Goal: Task Accomplishment & Management: Use online tool/utility

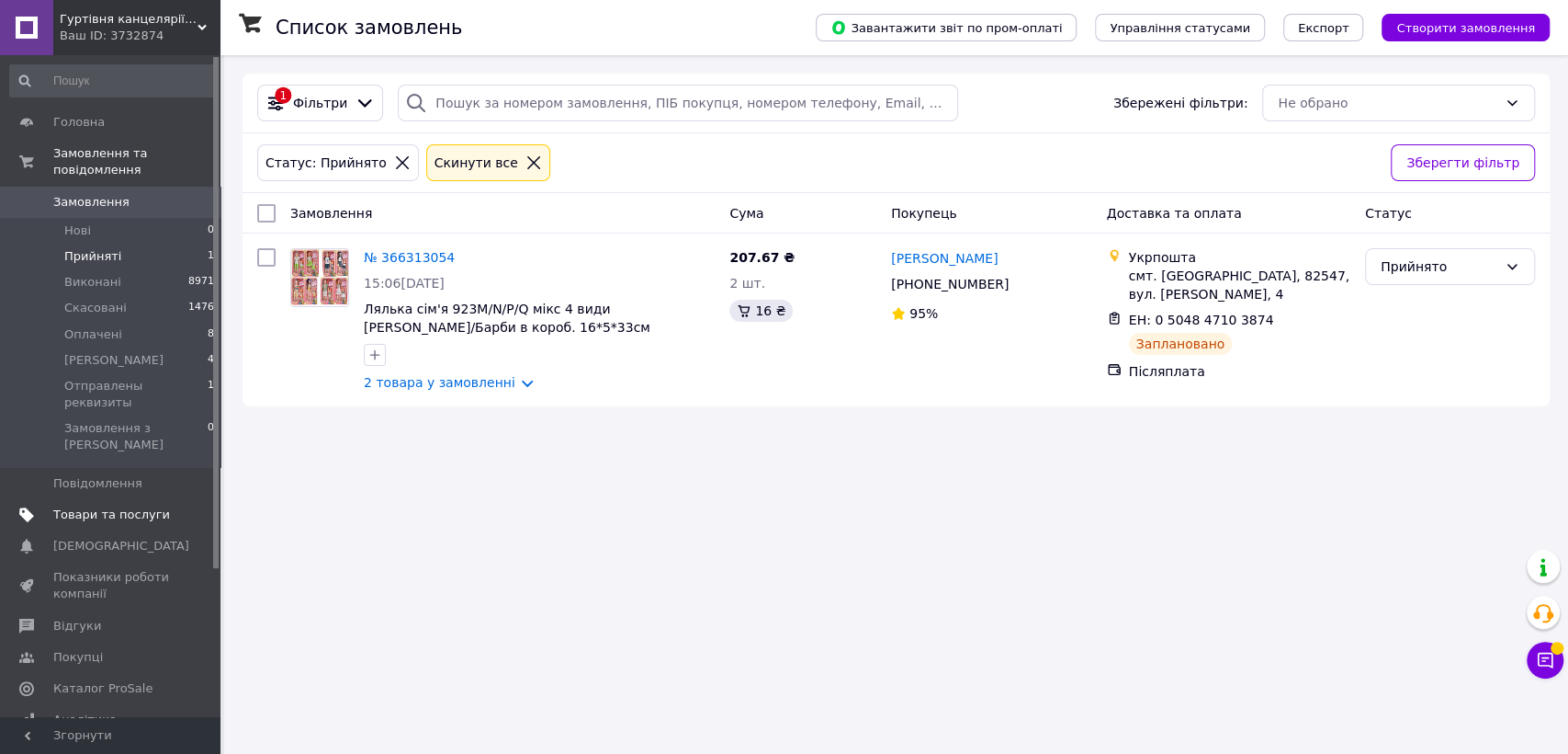
click at [77, 507] on span "Товари та послуги" at bounding box center [111, 515] width 117 height 17
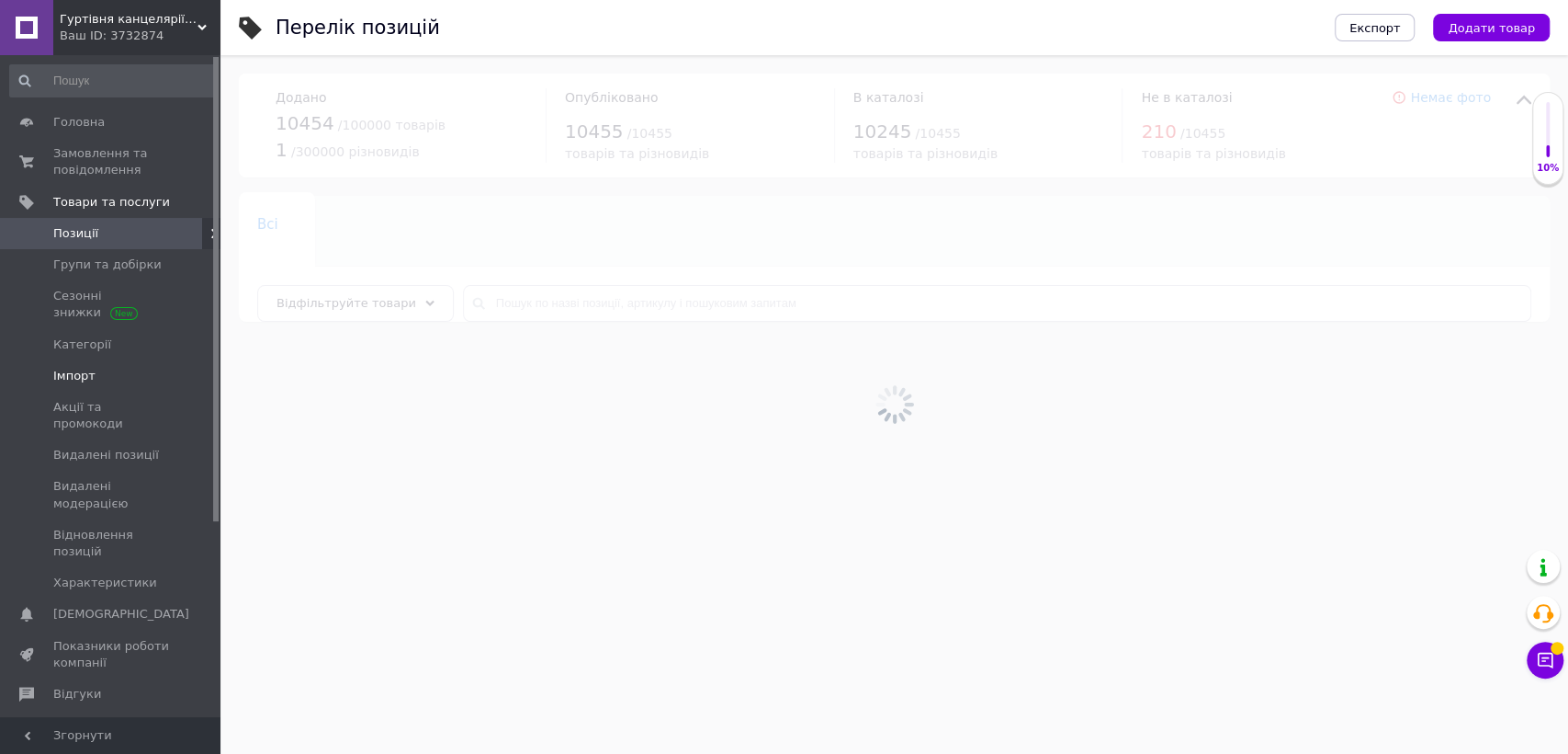
click at [81, 384] on span "Імпорт" at bounding box center [74, 376] width 42 height 17
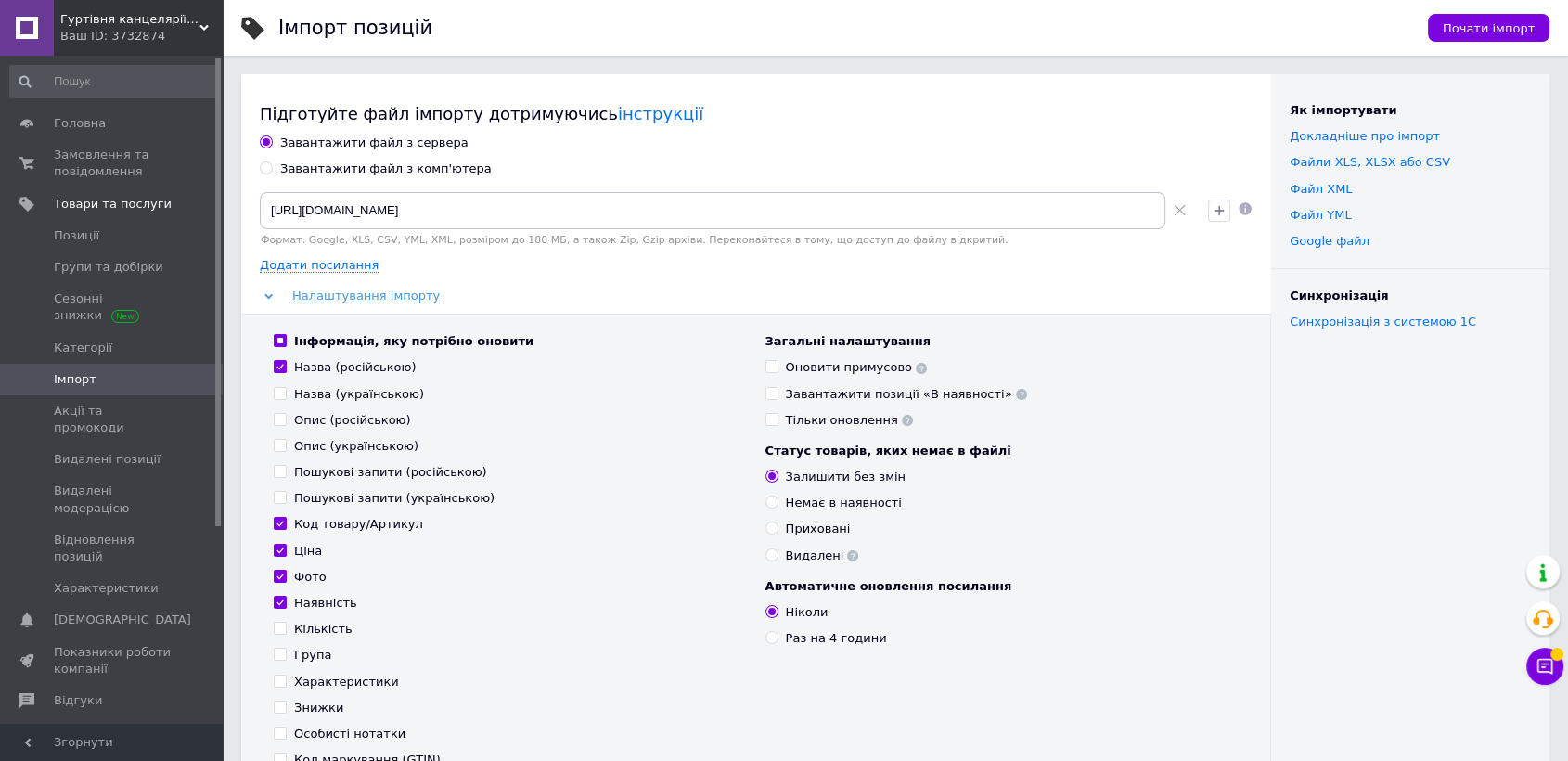
click at [979, 150] on div "Завантажити файл з сервера" at bounding box center [757, 143] width 993 height 17
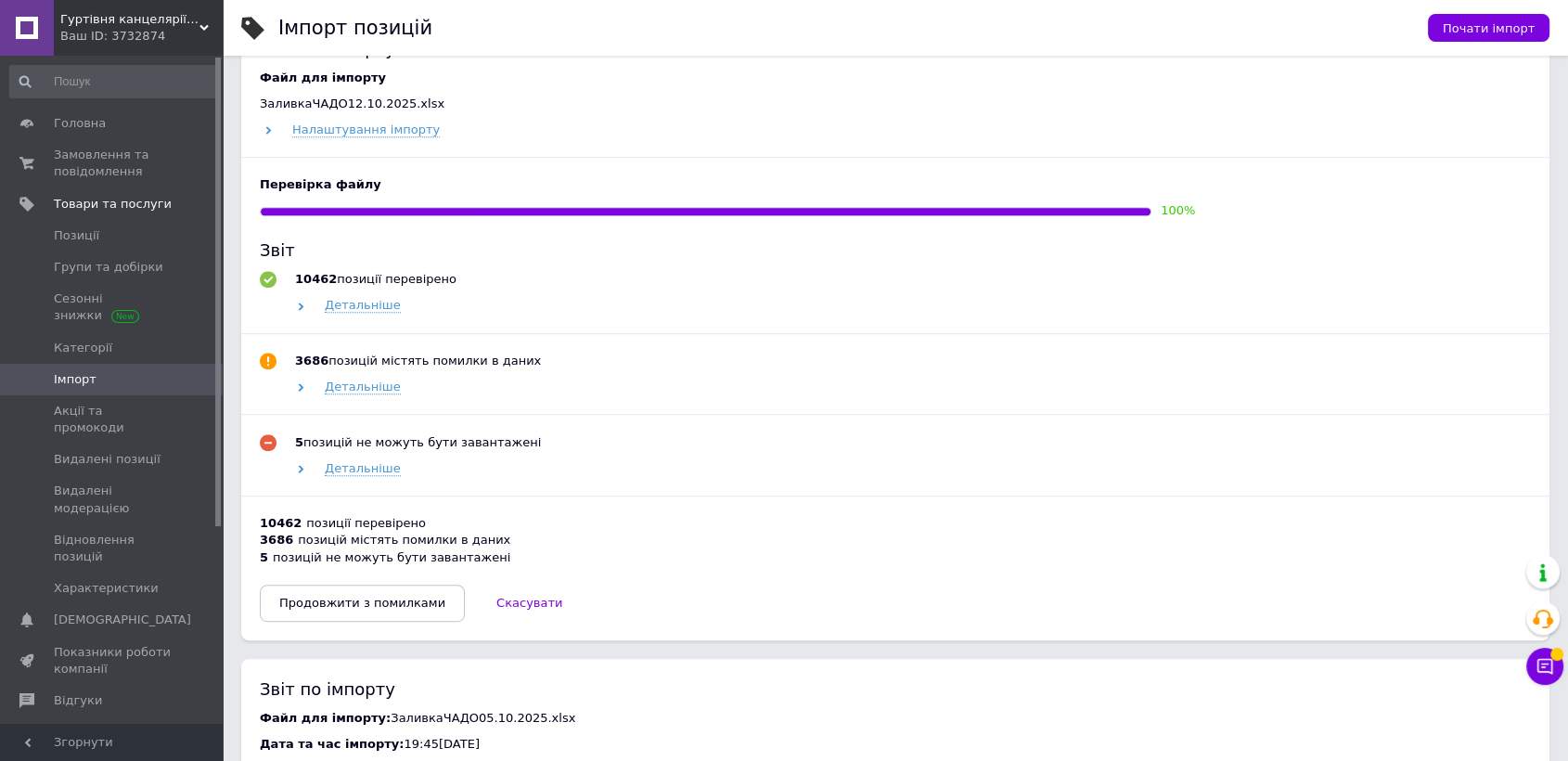
scroll to position [928, 0]
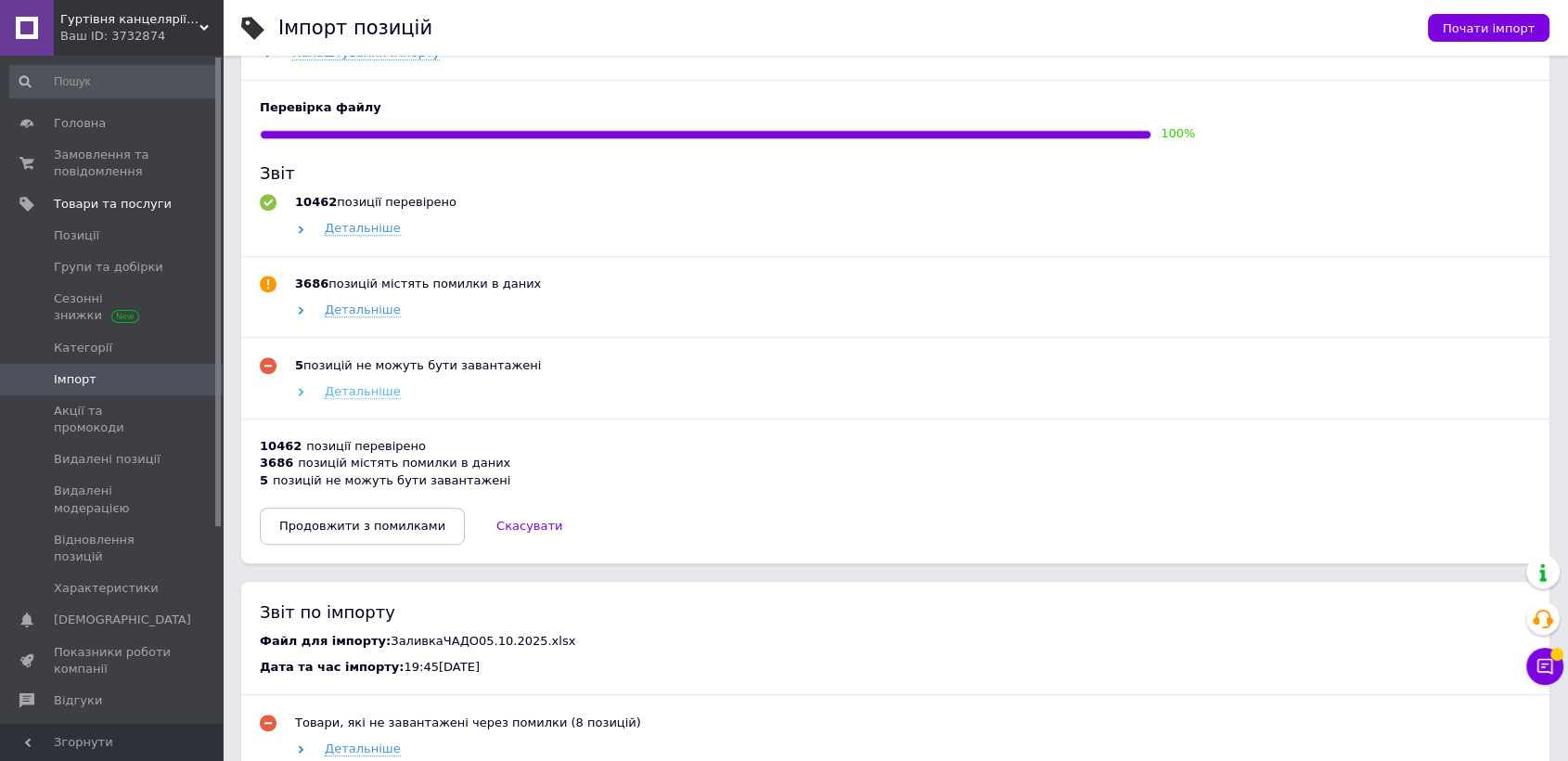
click at [327, 390] on span "Детальніше" at bounding box center [363, 392] width 76 height 15
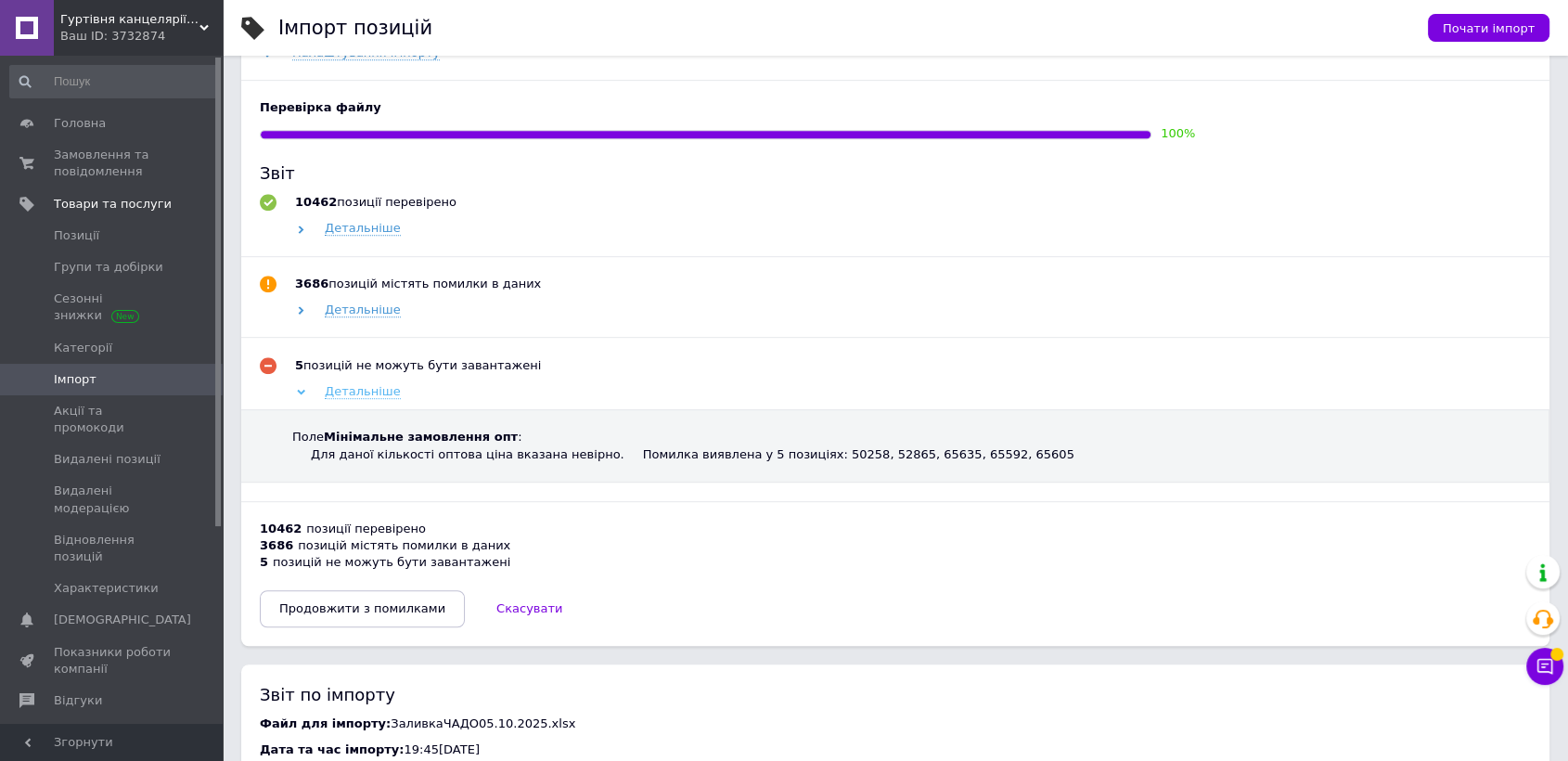
click at [331, 393] on span "Детальніше" at bounding box center [363, 392] width 76 height 15
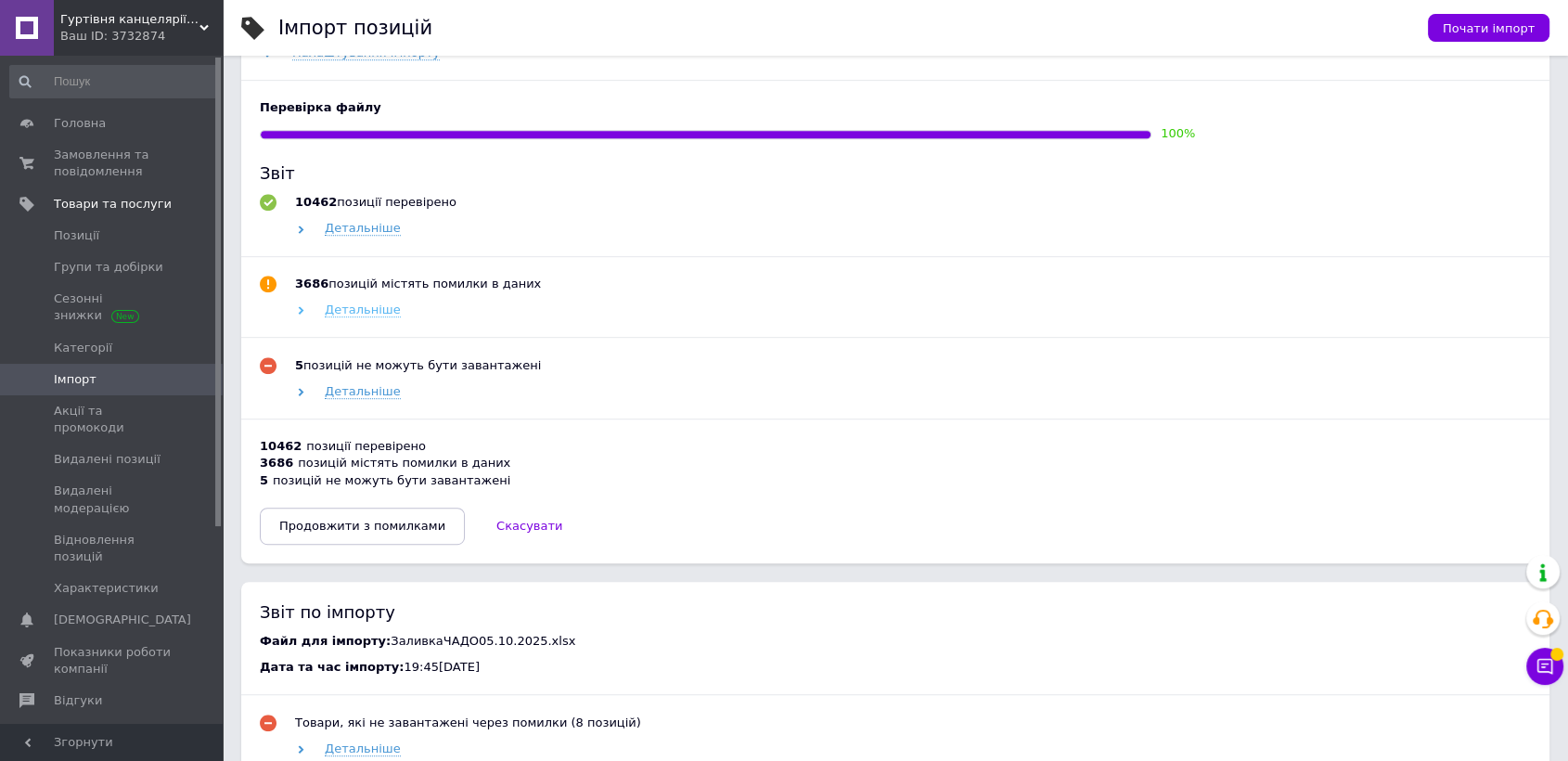
click at [348, 305] on span "Детальніше" at bounding box center [363, 310] width 76 height 15
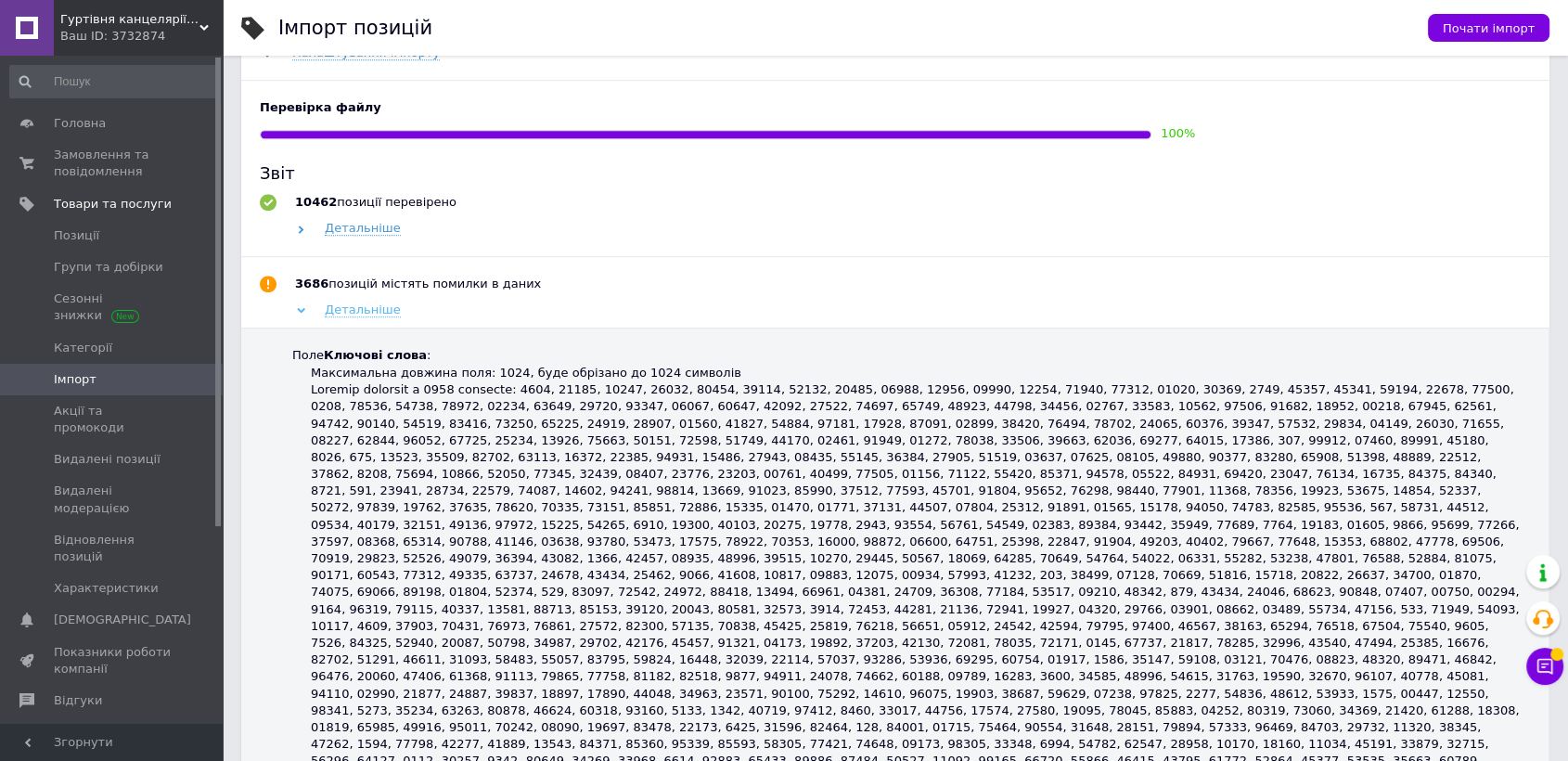
click at [348, 305] on span "Детальніше" at bounding box center [363, 310] width 76 height 15
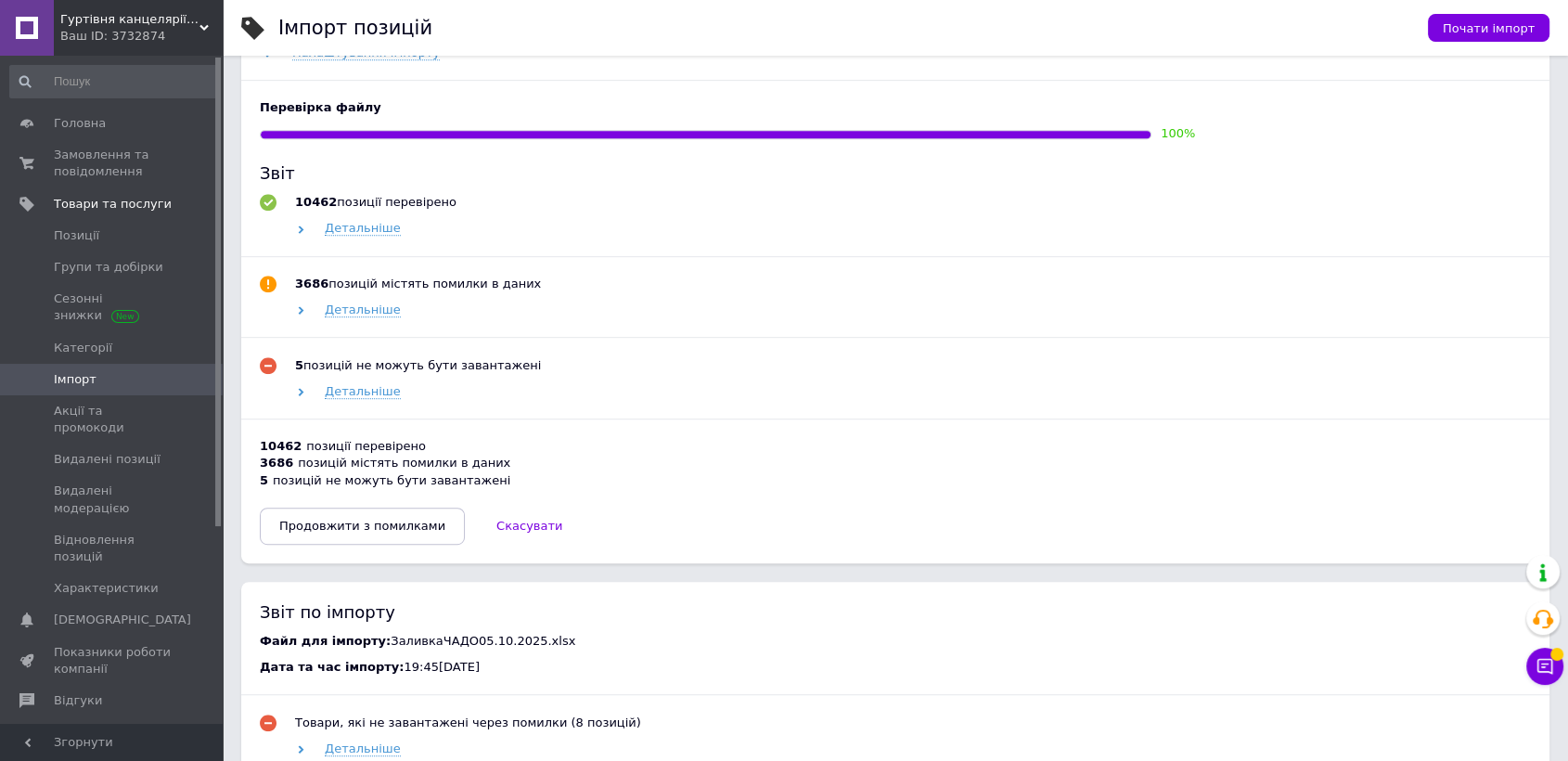
scroll to position [1133, 0]
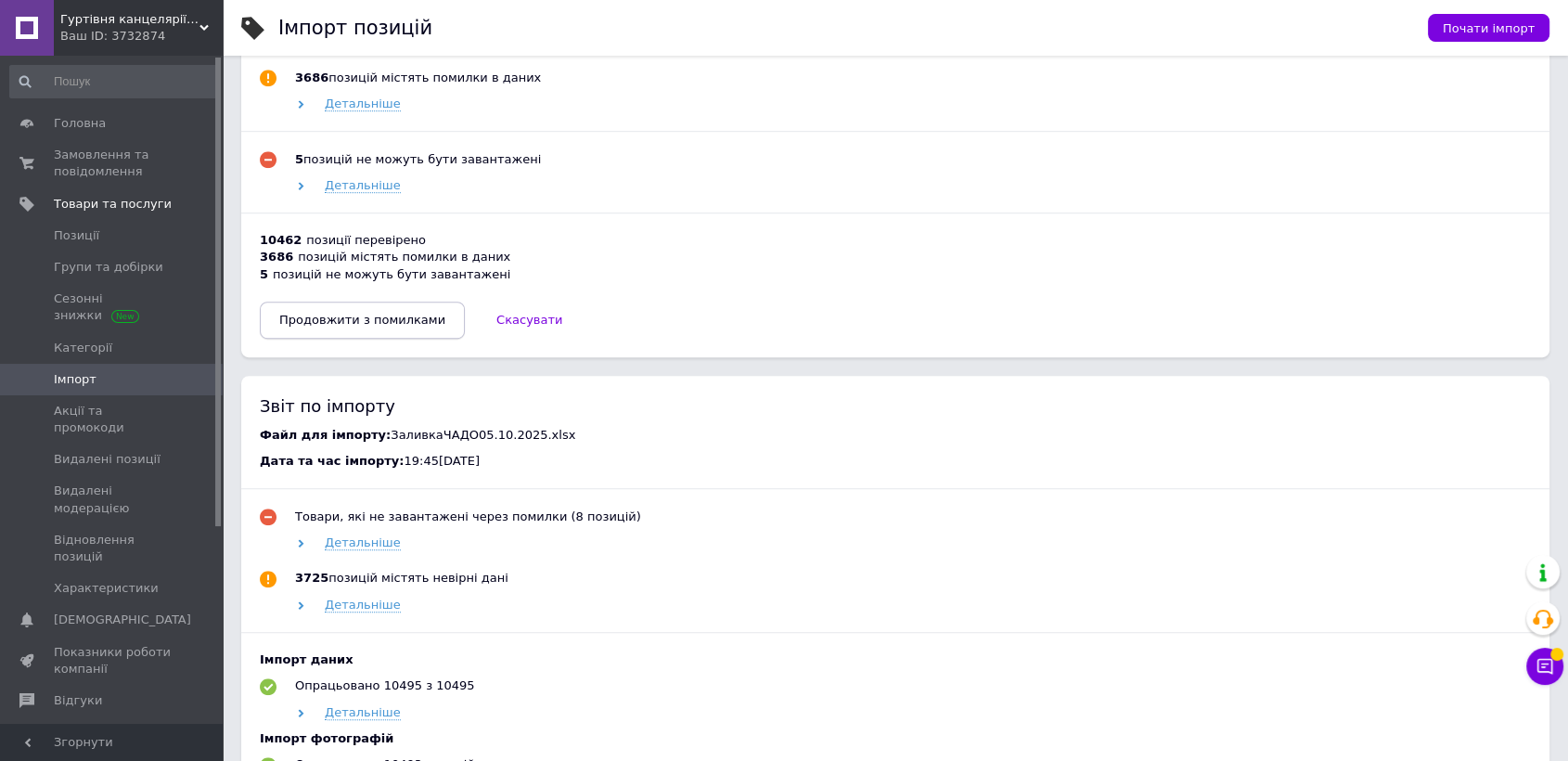
click at [362, 321] on span "Продовжити з помилками" at bounding box center [362, 319] width 166 height 14
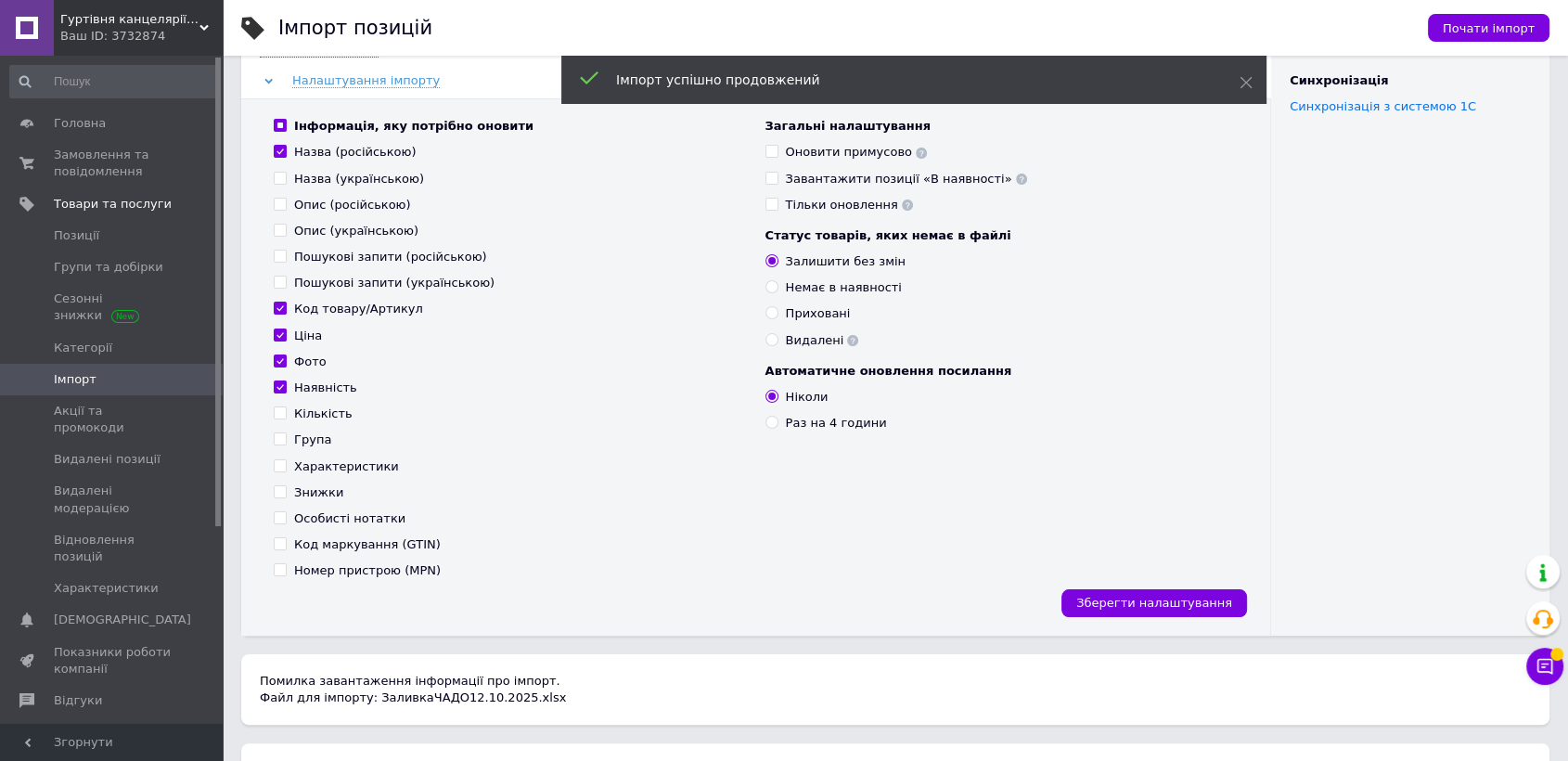
scroll to position [170, 0]
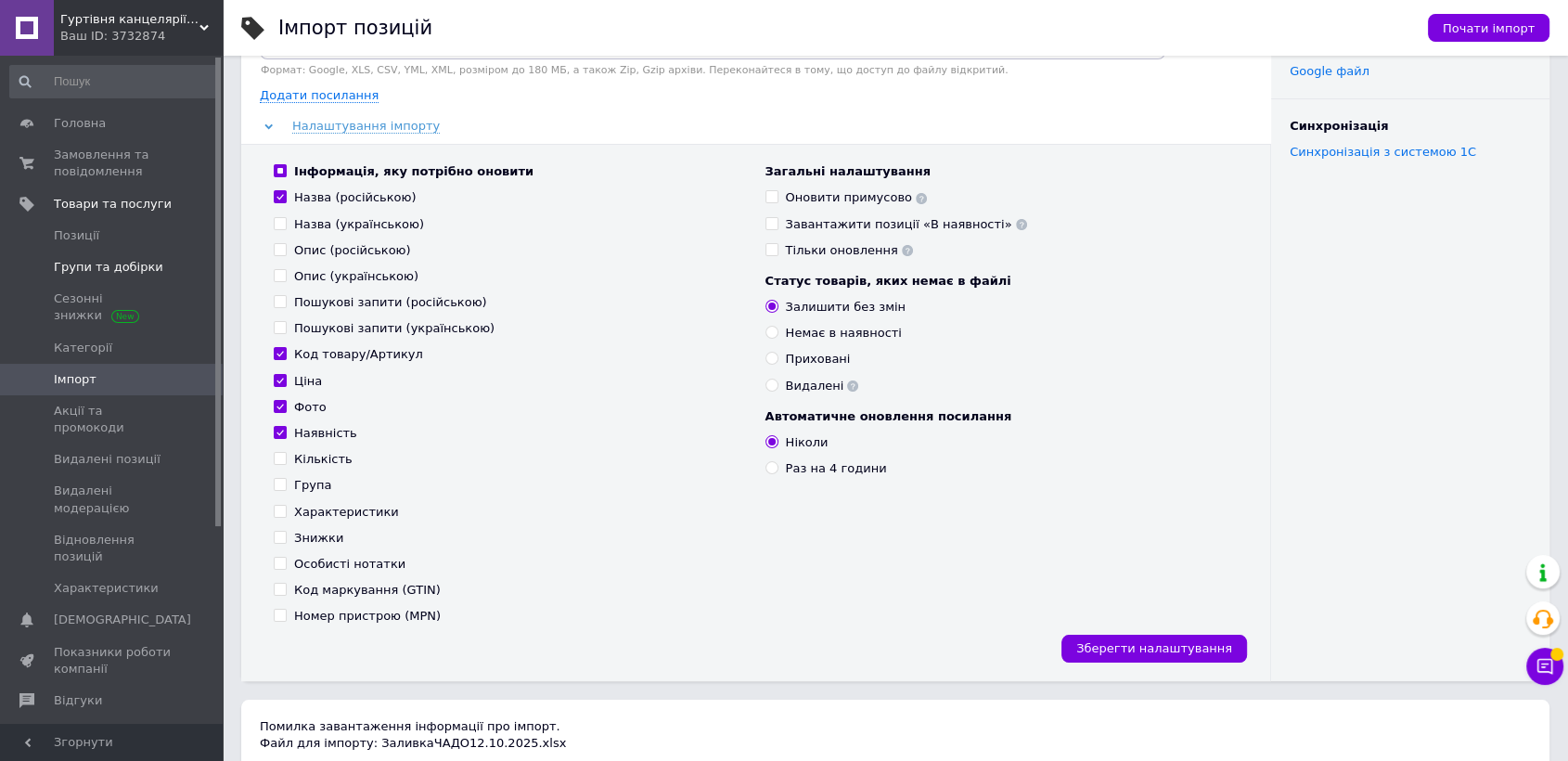
click at [117, 262] on span "Групи та добірки" at bounding box center [108, 267] width 109 height 17
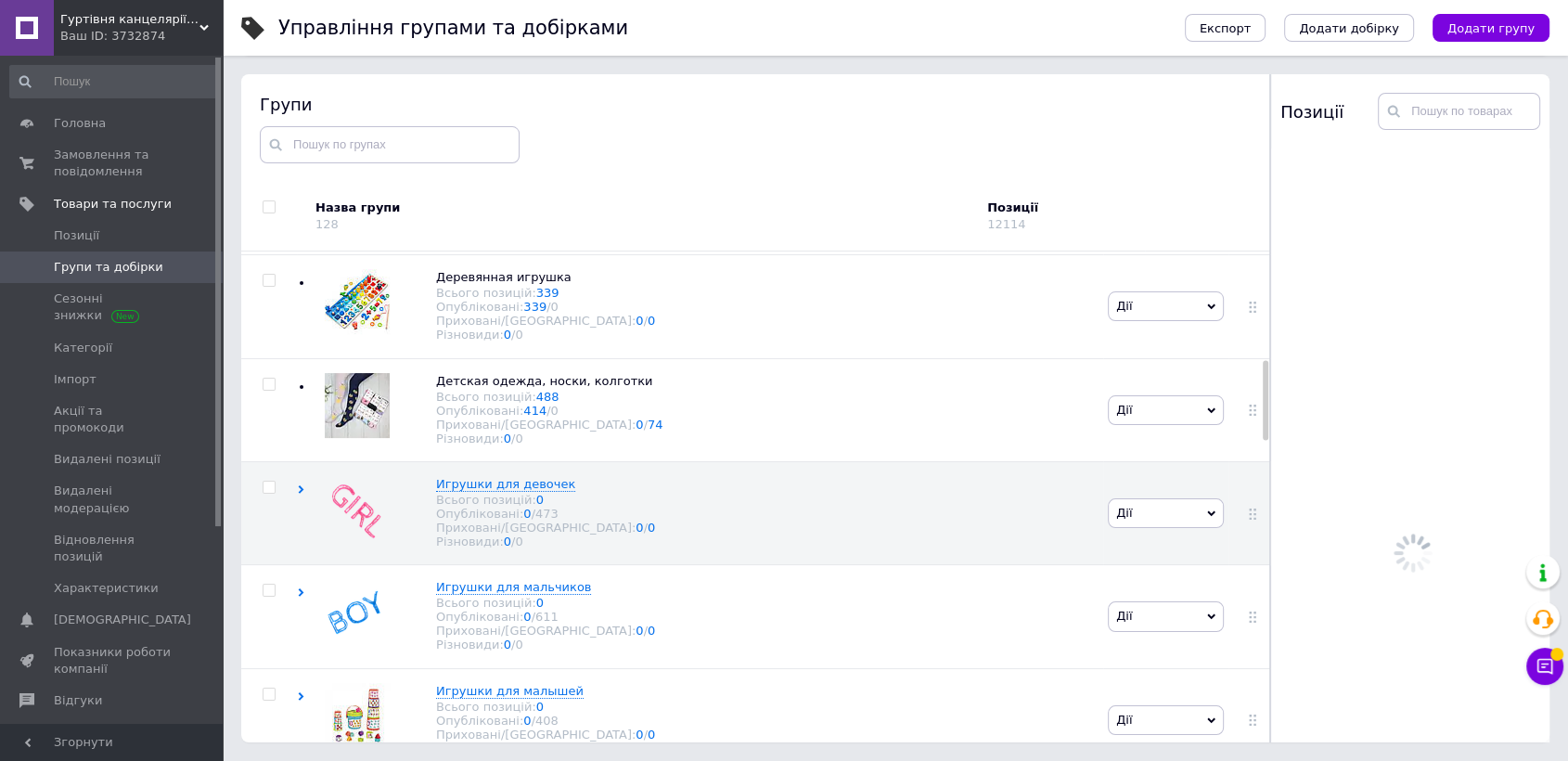
scroll to position [704, 0]
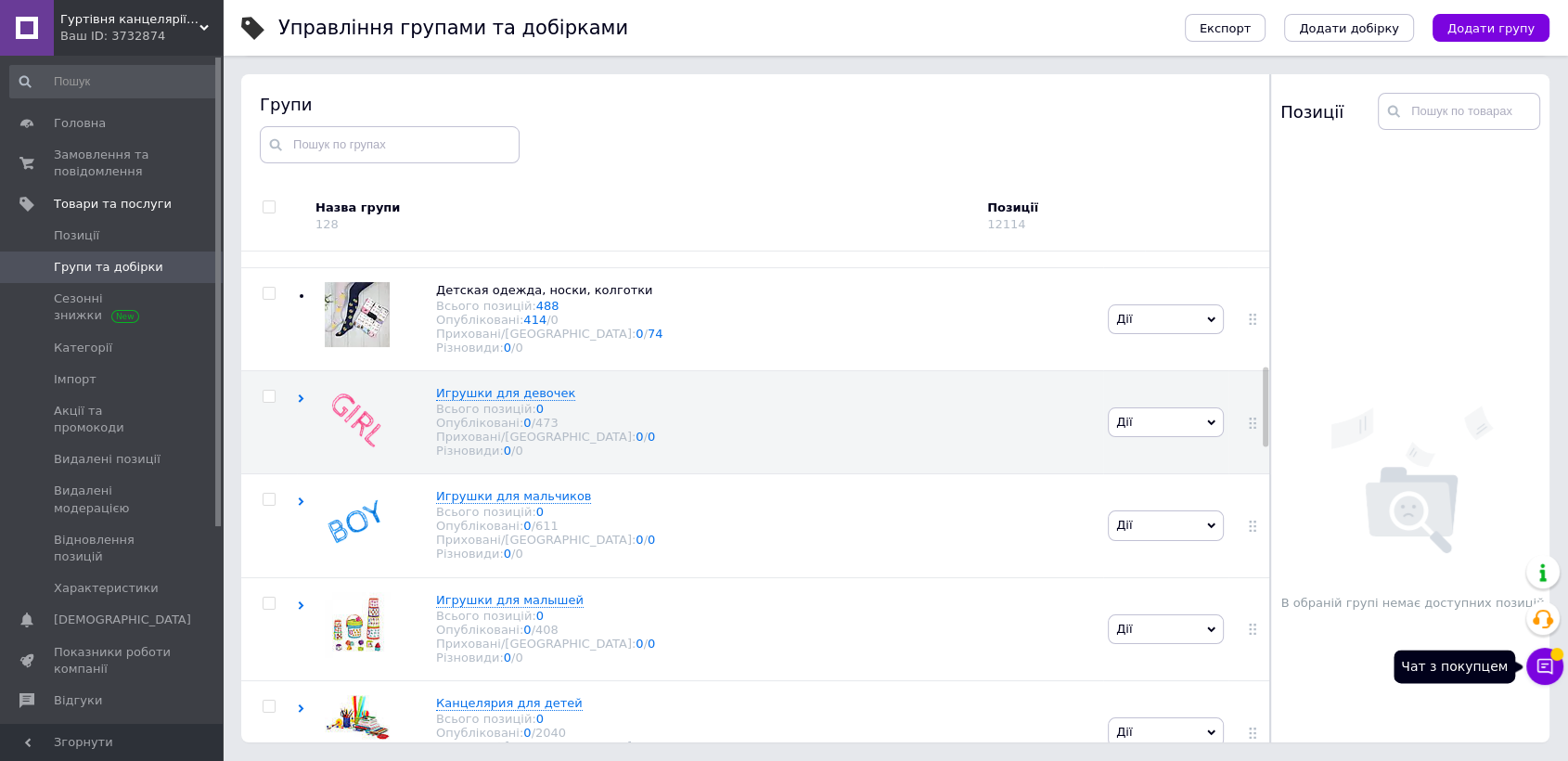
click at [1548, 654] on button "Чат з покупцем" at bounding box center [1544, 665] width 37 height 37
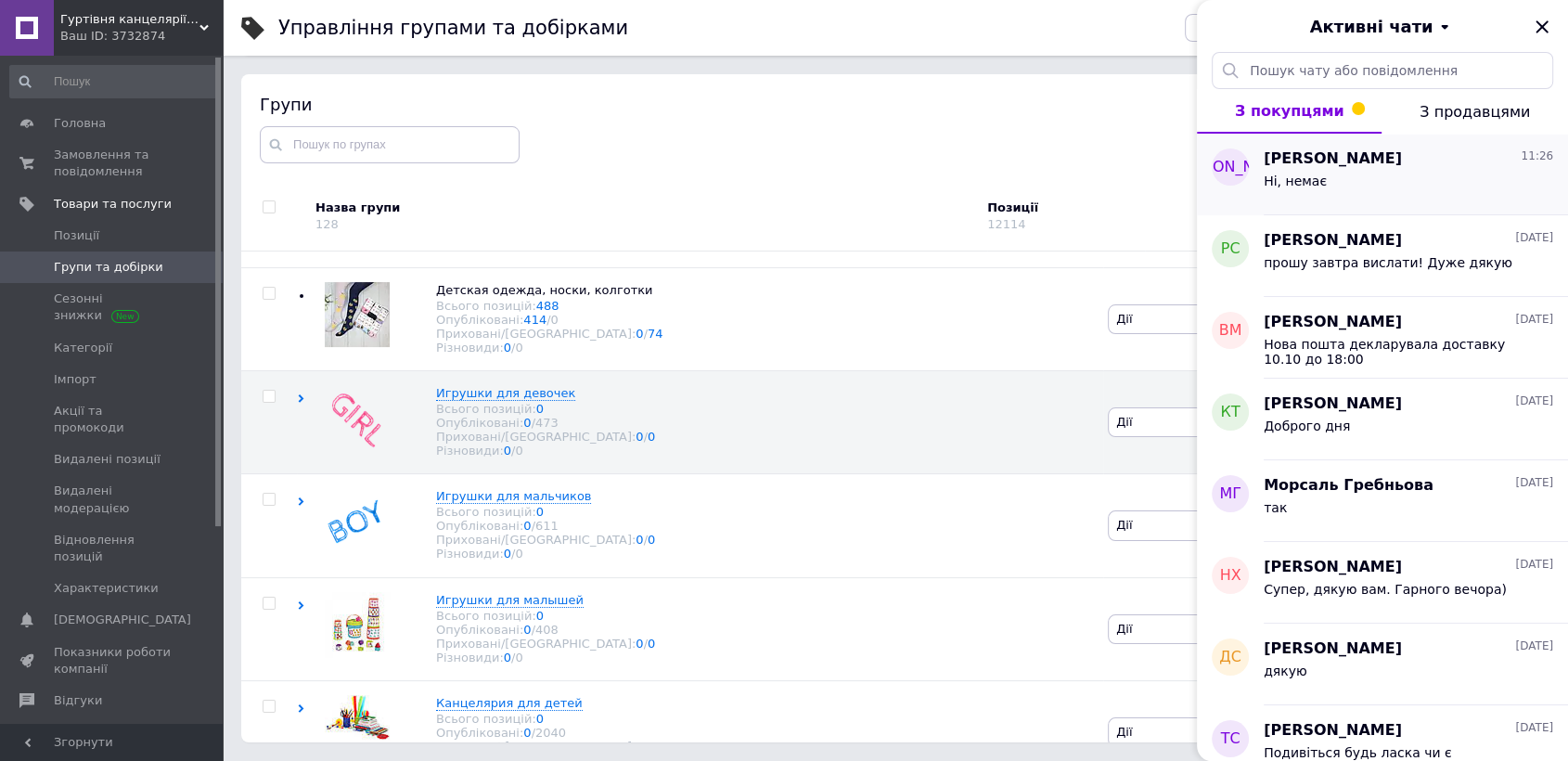
click at [1344, 180] on div "Ні, немає" at bounding box center [1408, 185] width 289 height 30
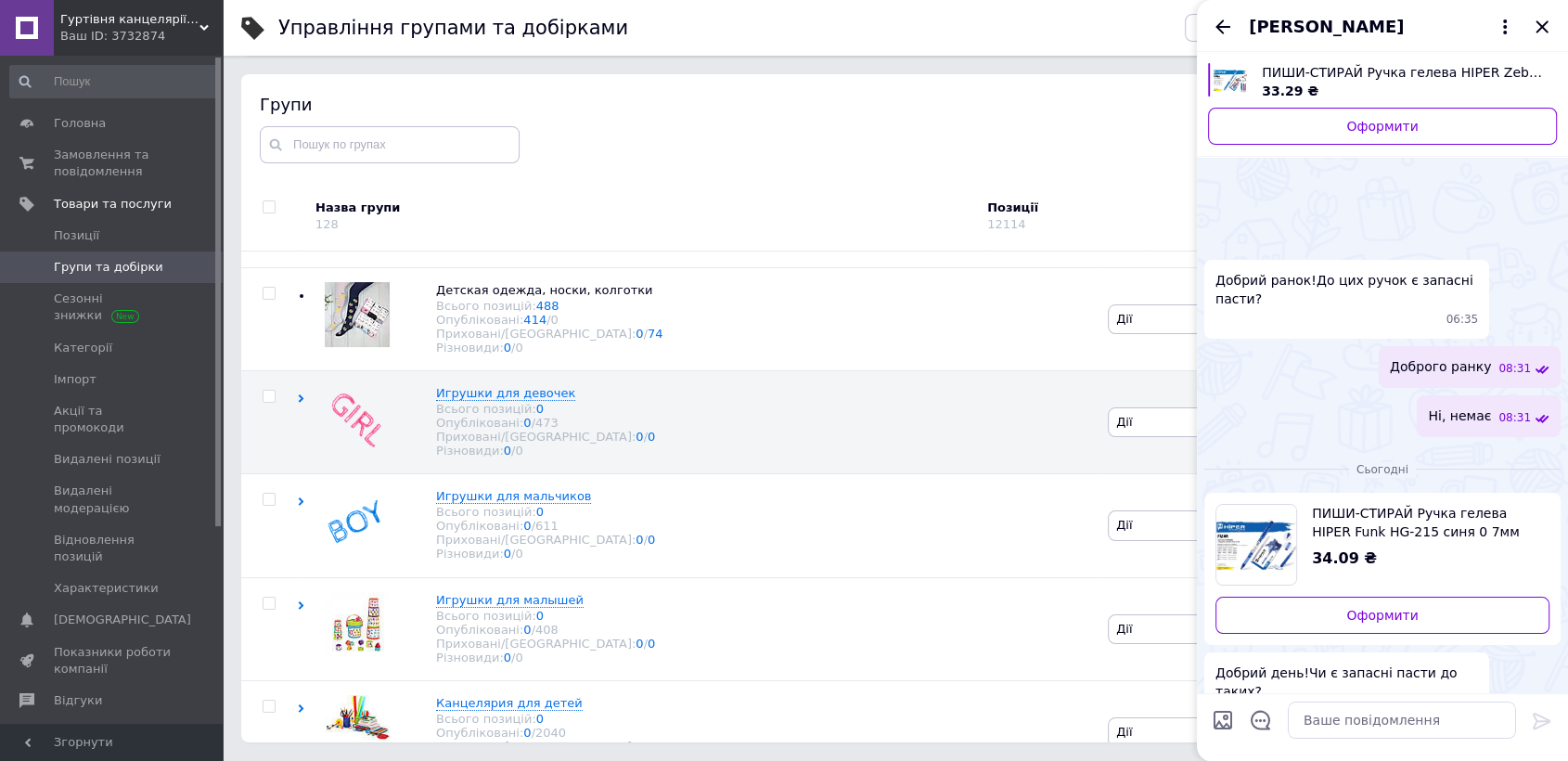
scroll to position [126, 0]
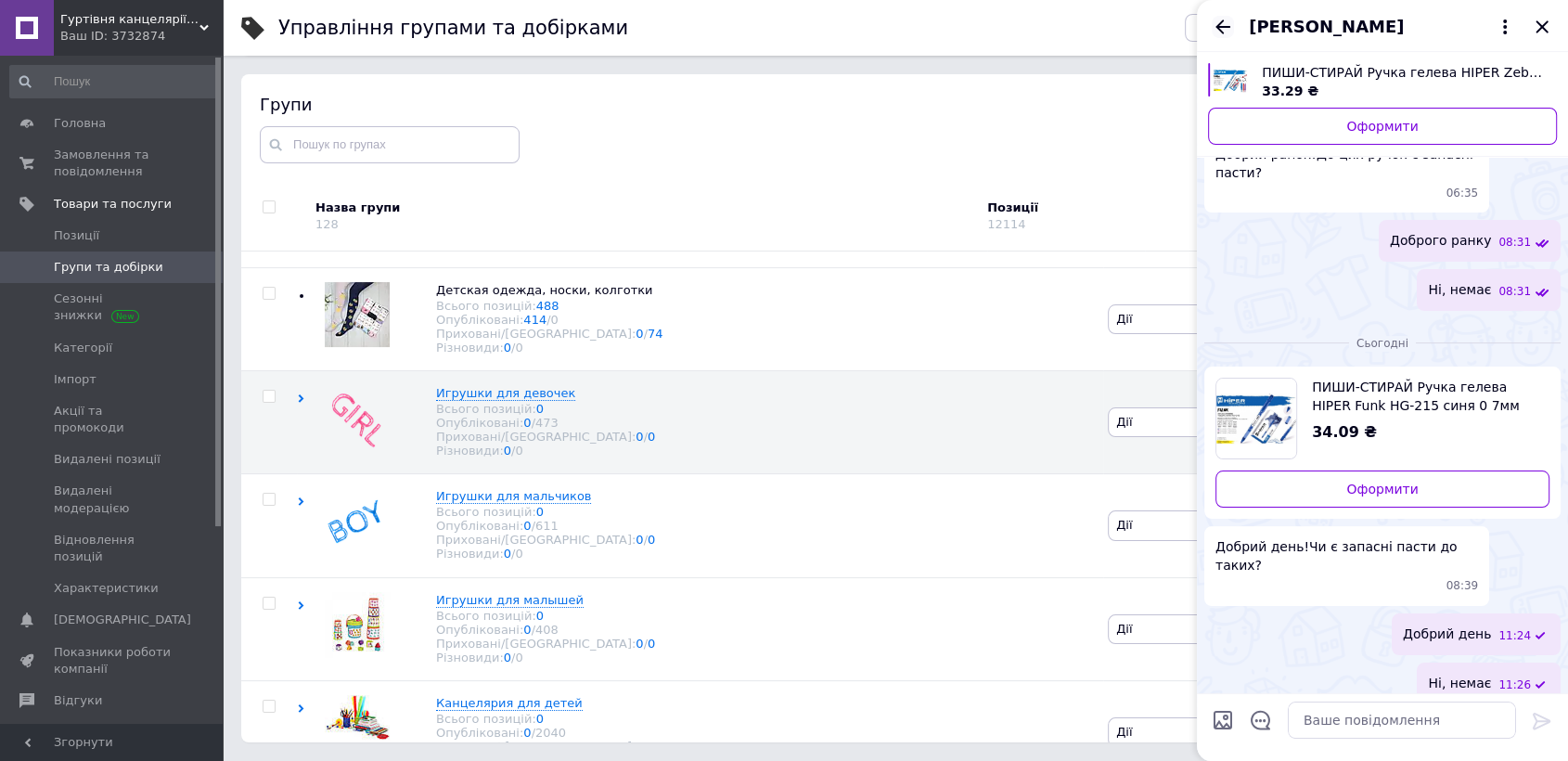
click at [1222, 24] on icon "Назад" at bounding box center [1223, 27] width 23 height 23
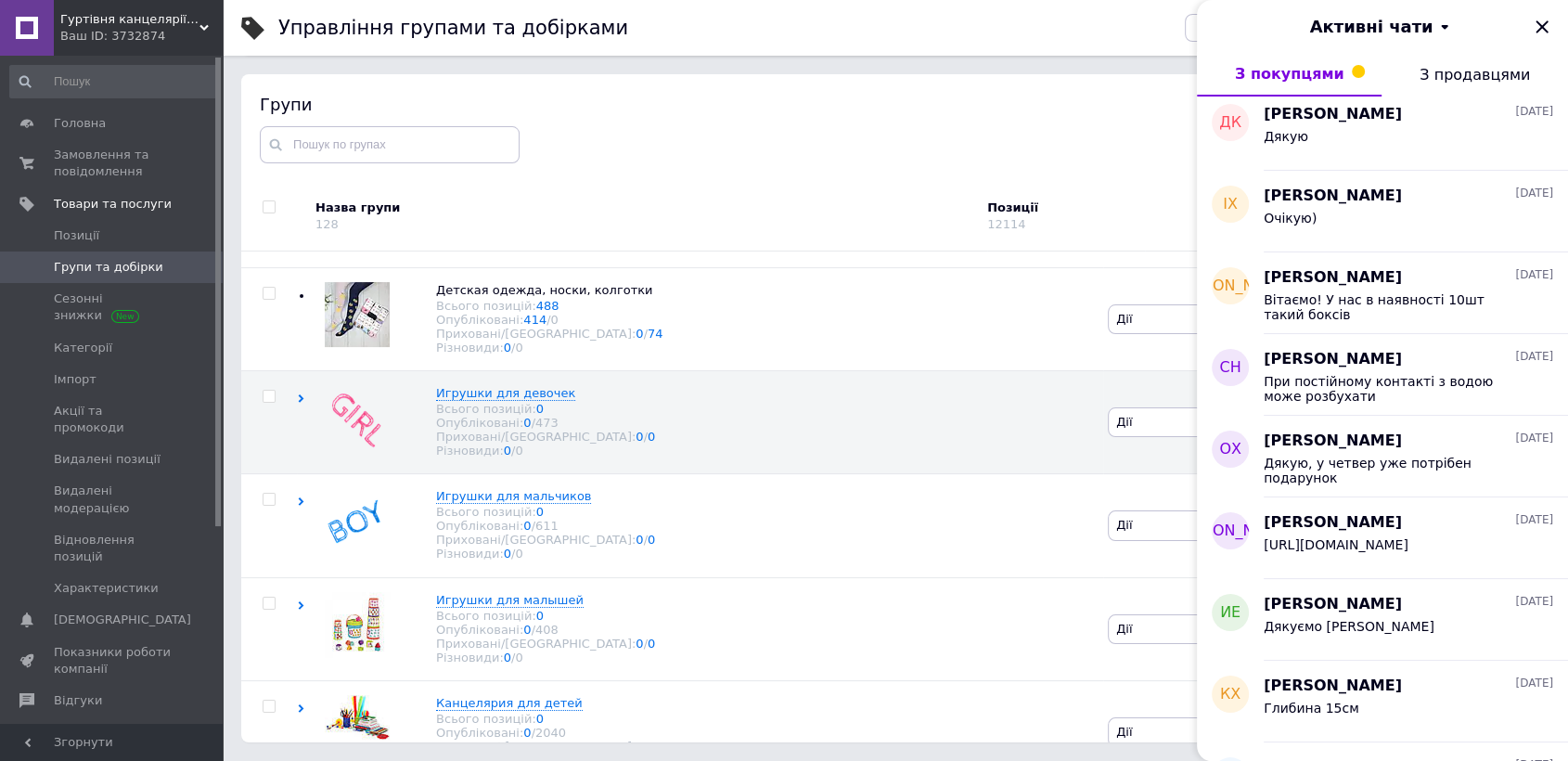
scroll to position [618, 0]
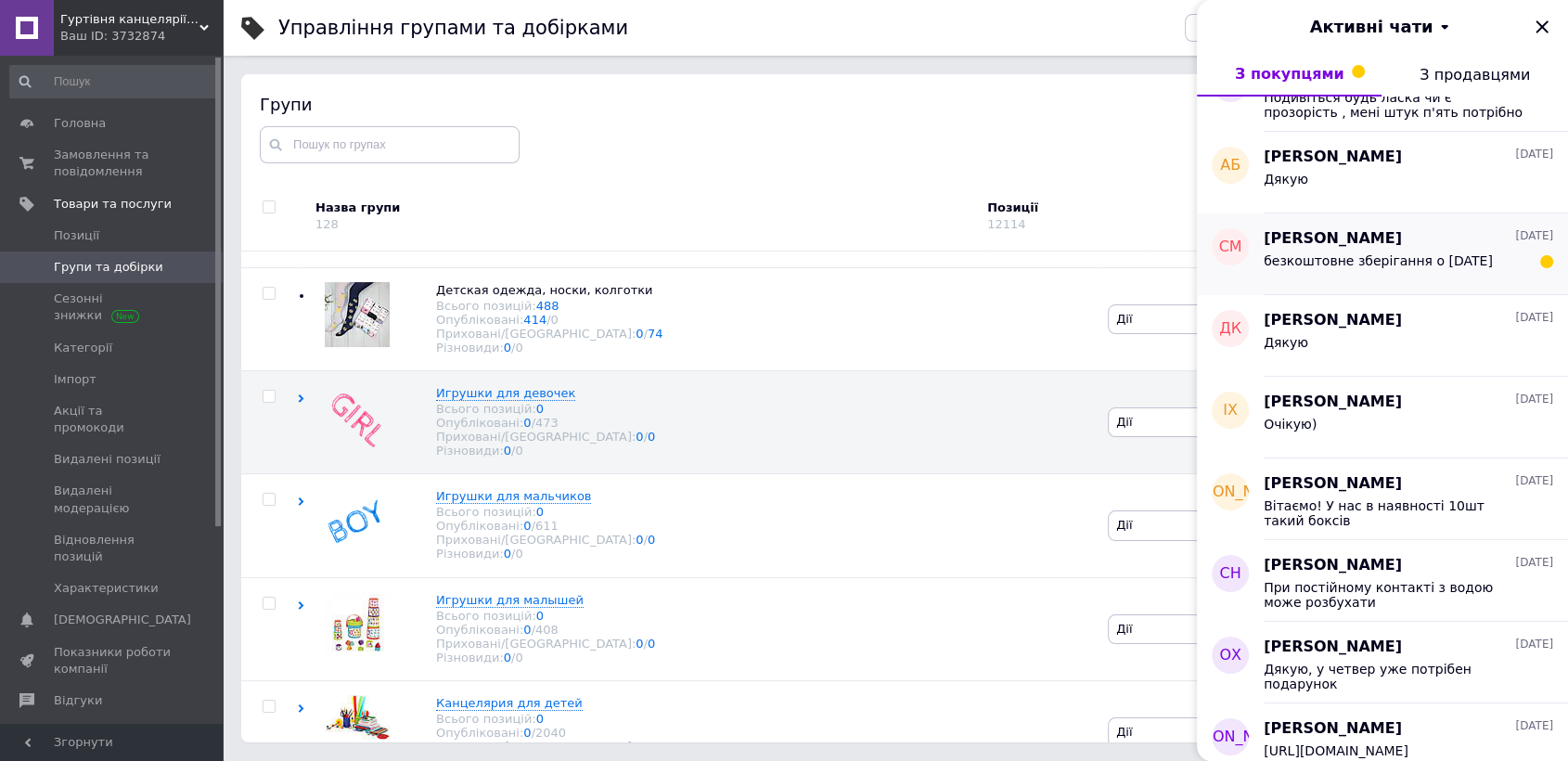
click at [1390, 239] on span "[PERSON_NAME]" at bounding box center [1332, 238] width 139 height 22
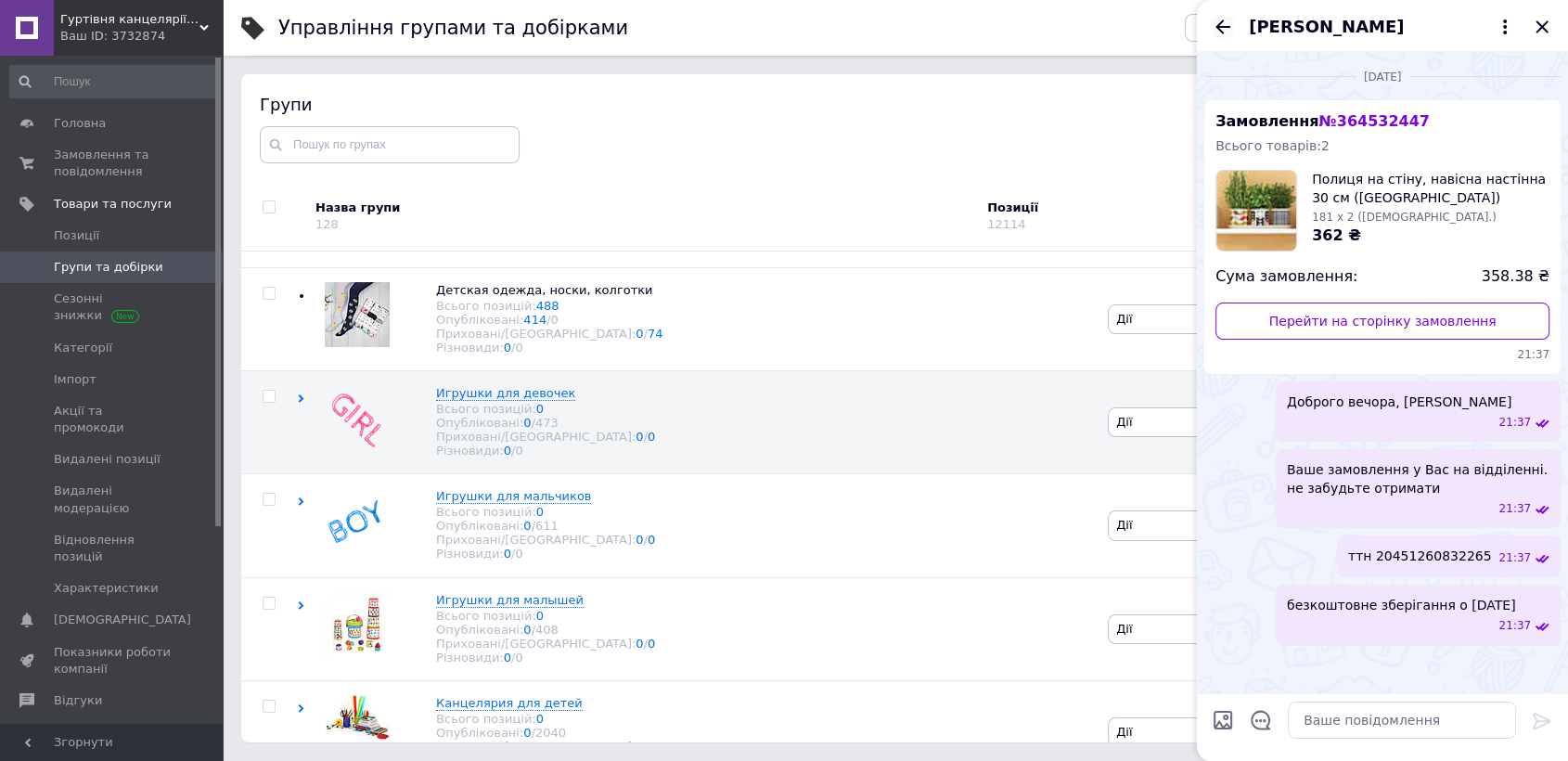
click at [1223, 24] on icon "Назад" at bounding box center [1223, 27] width 23 height 23
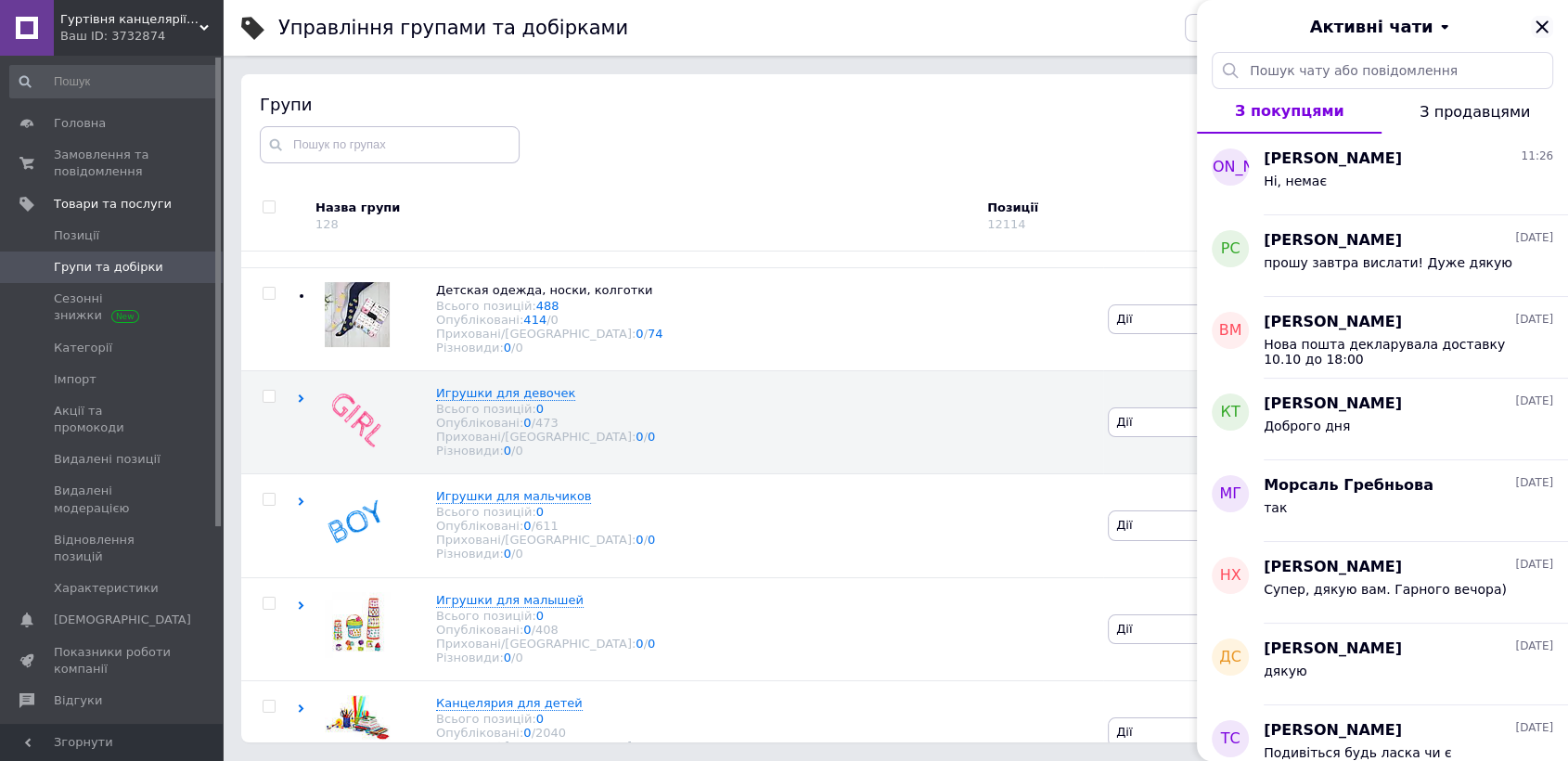
click at [1544, 28] on icon "Закрити" at bounding box center [1543, 27] width 23 height 23
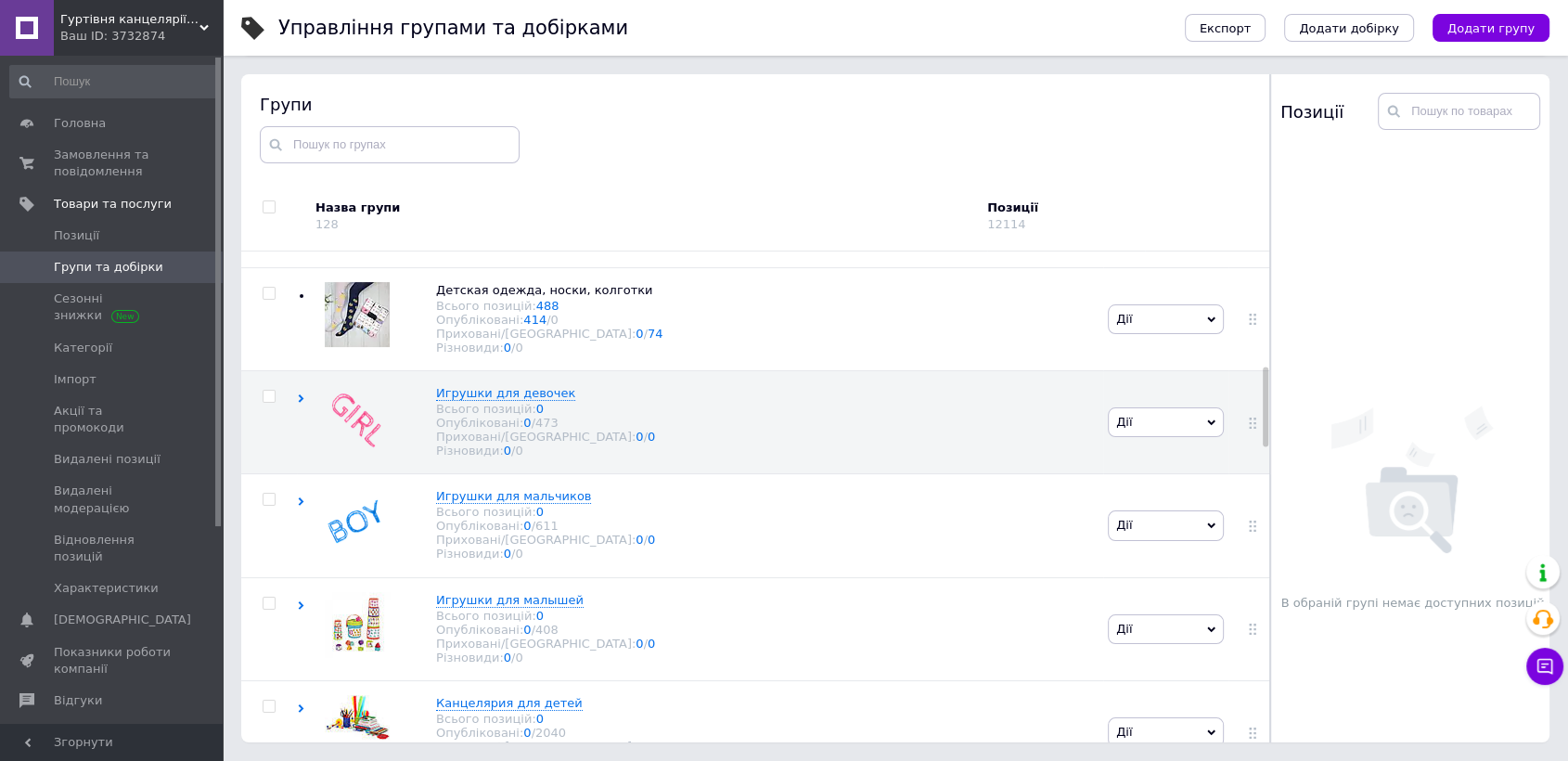
click at [611, 144] on div "Групи" at bounding box center [756, 127] width 992 height 70
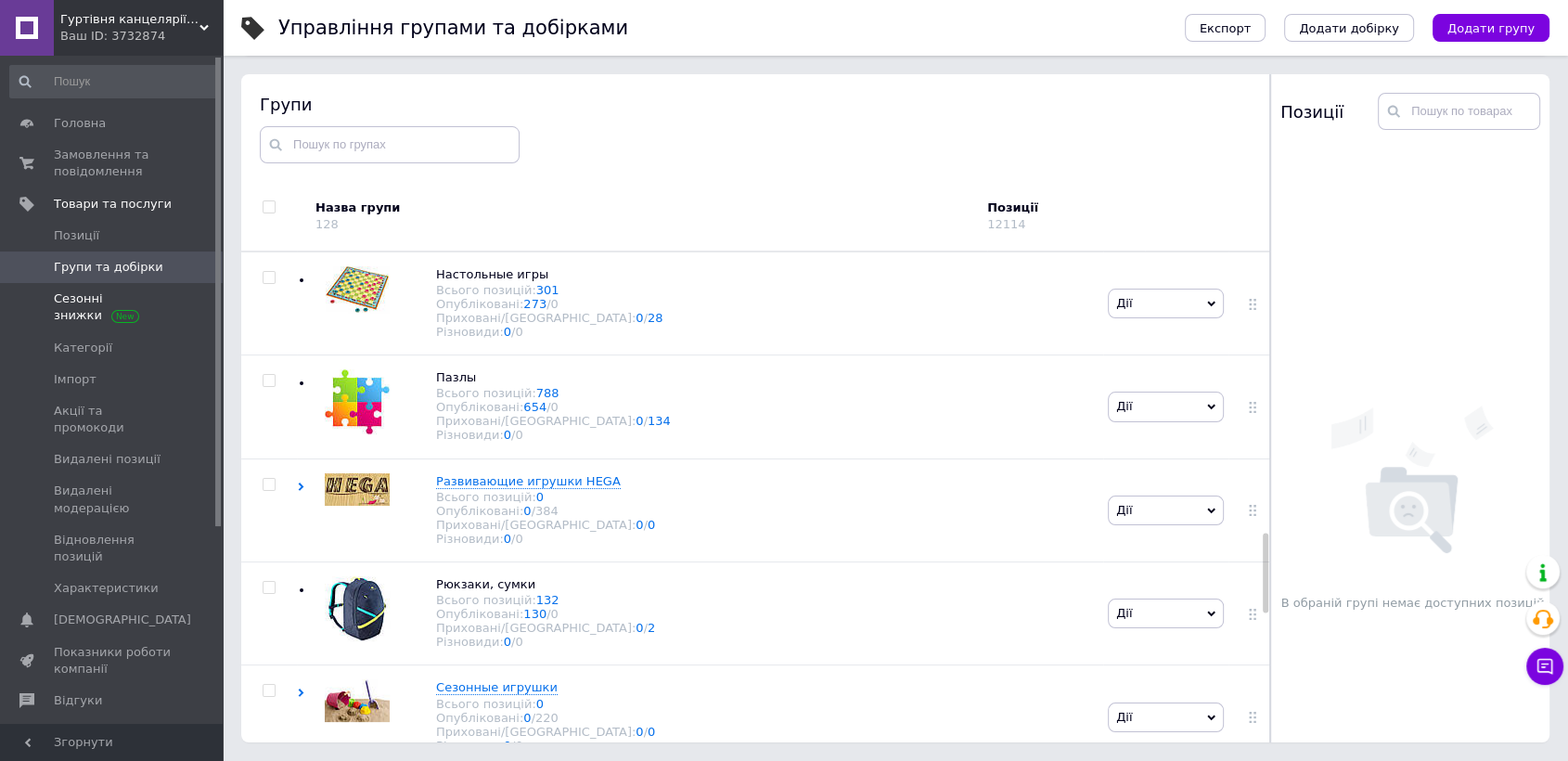
scroll to position [1736, 0]
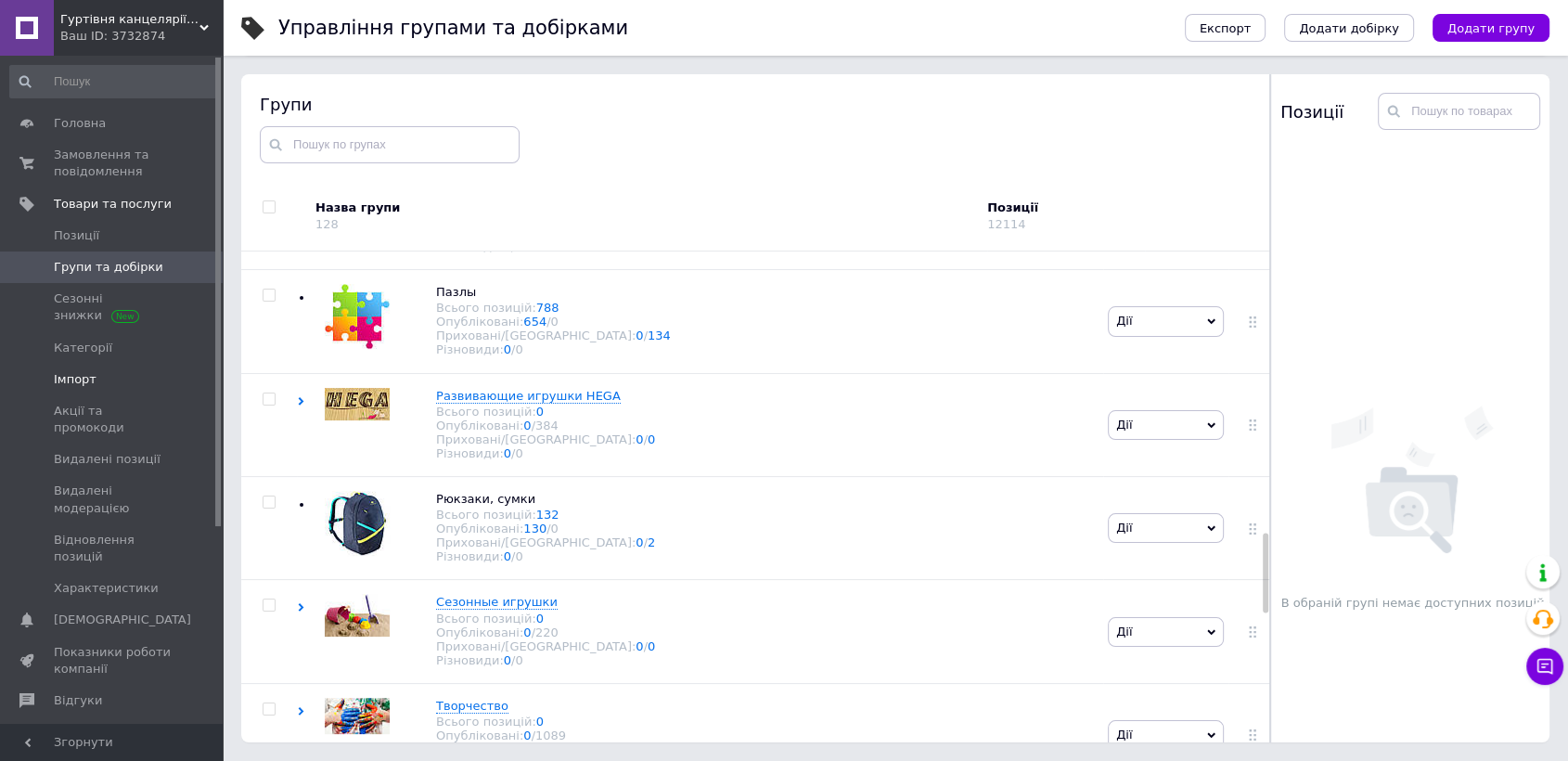
click at [54, 372] on span "Імпорт" at bounding box center [74, 380] width 42 height 17
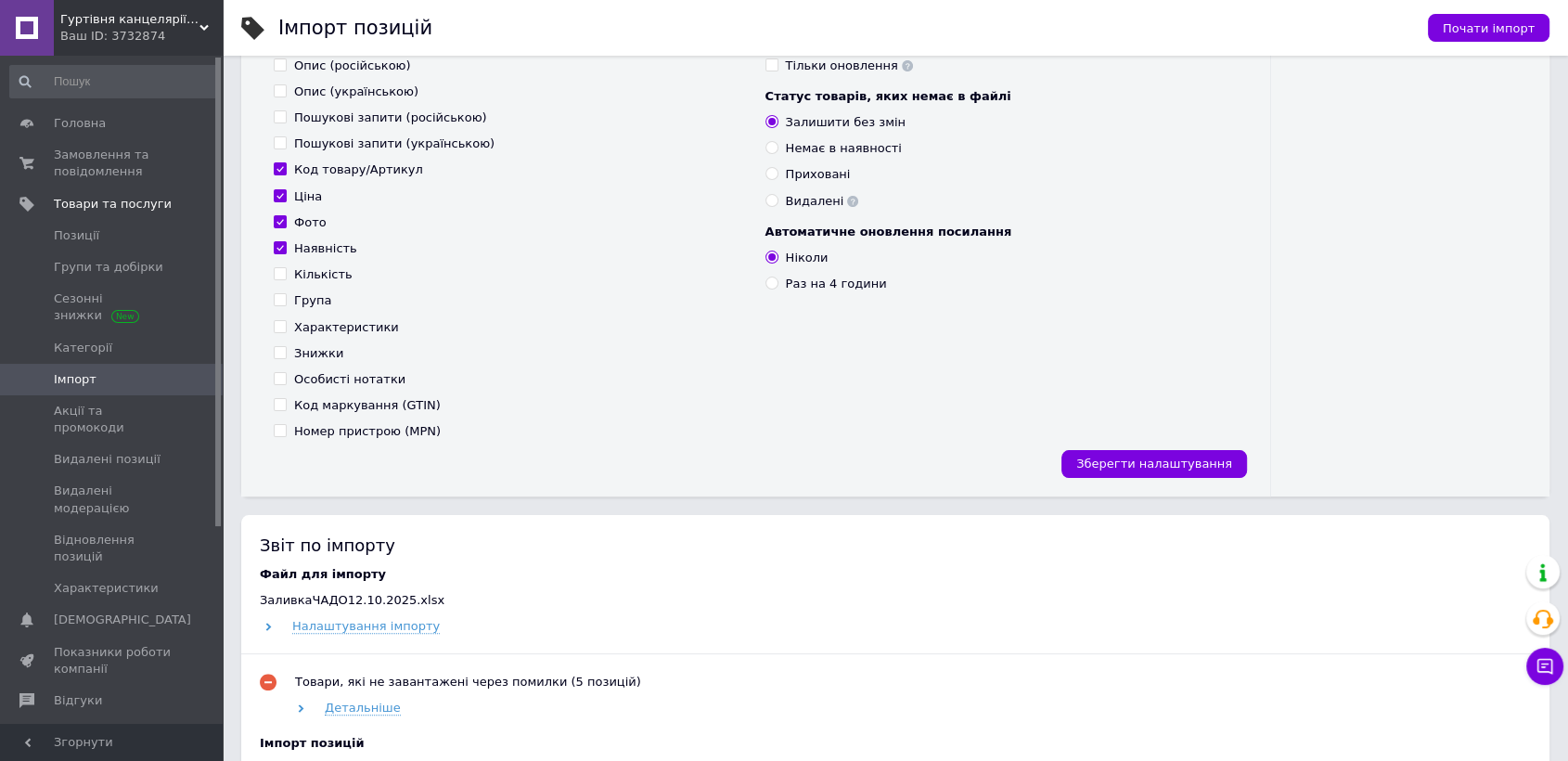
scroll to position [721, 0]
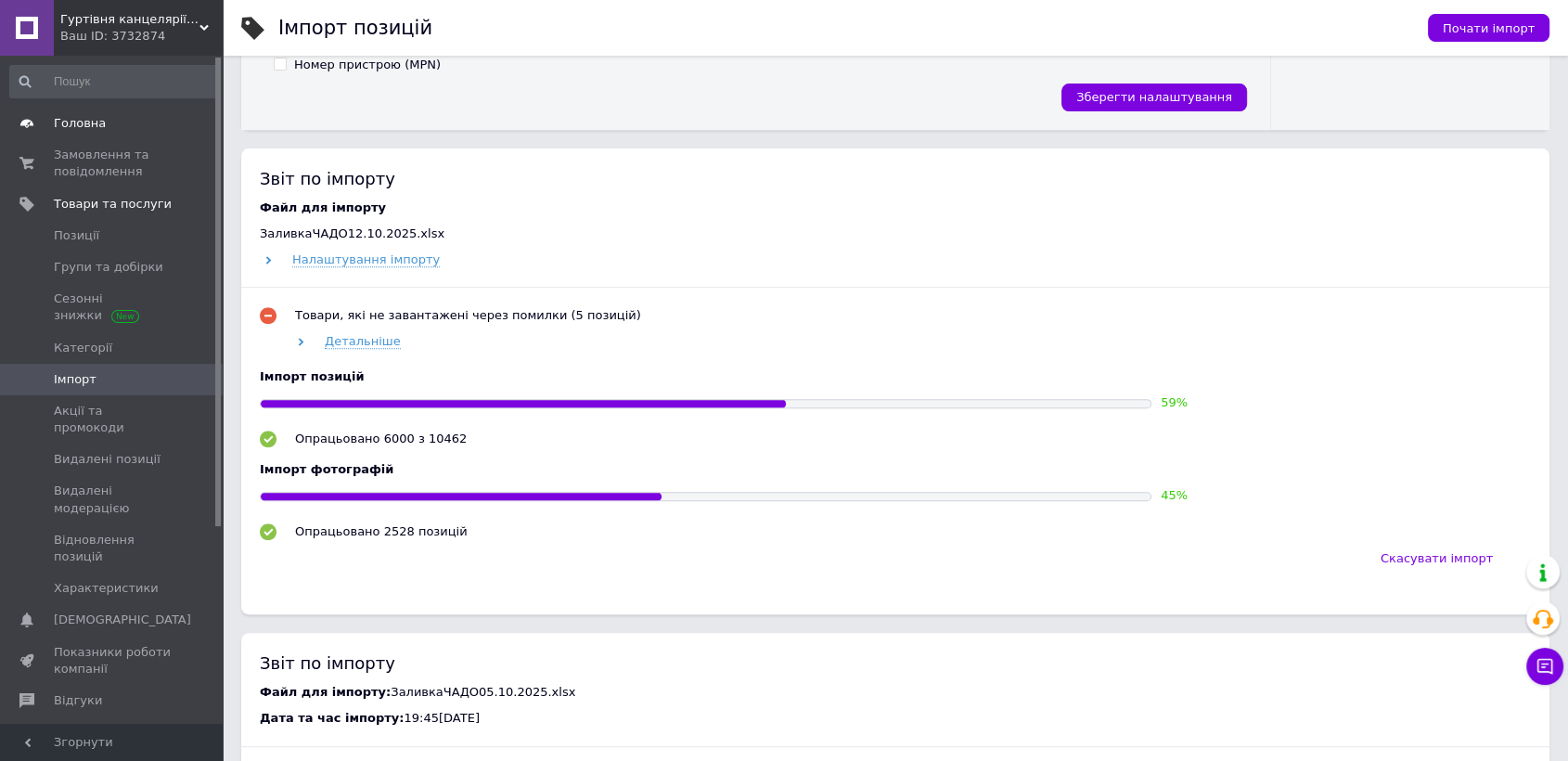
click at [101, 115] on span "Головна" at bounding box center [112, 123] width 118 height 17
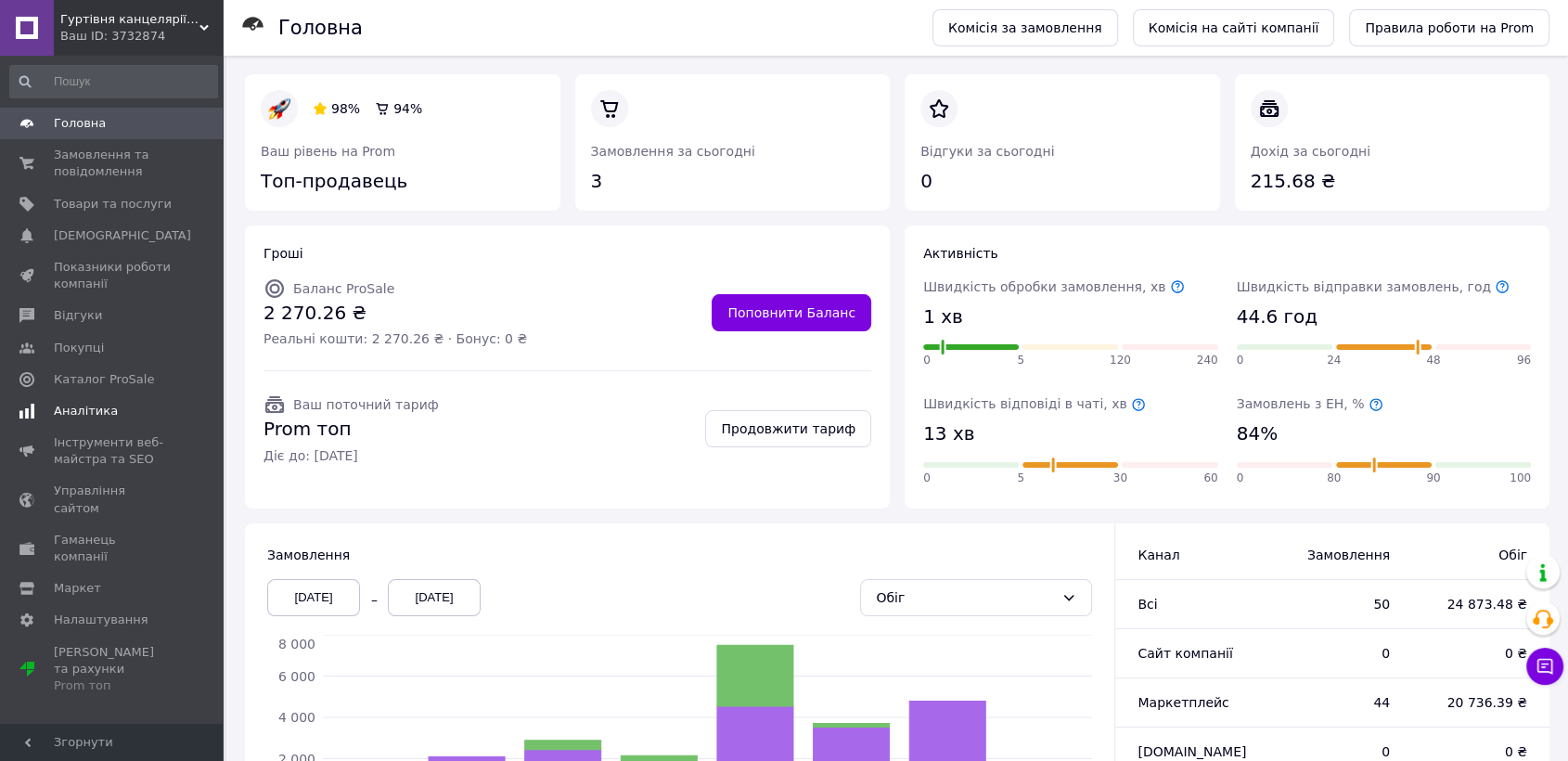
click at [74, 397] on link "Аналітика" at bounding box center [113, 411] width 227 height 31
